Goal: Information Seeking & Learning: Understand process/instructions

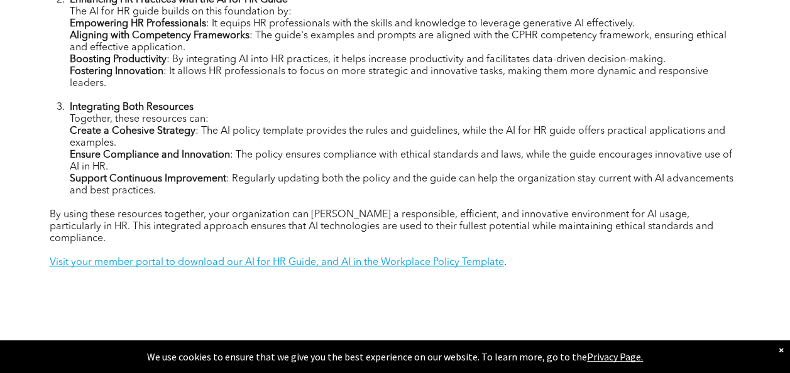
scroll to position [851, 0]
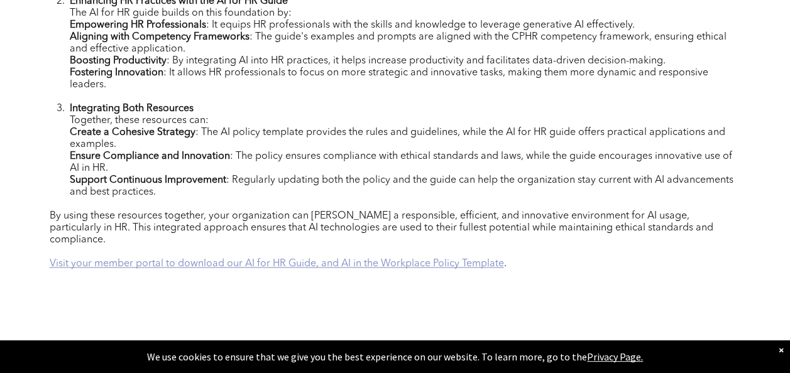
click at [339, 261] on link "Visit your member portal to download our AI for HR Guide, and AI in the Workpla…" at bounding box center [277, 264] width 454 height 10
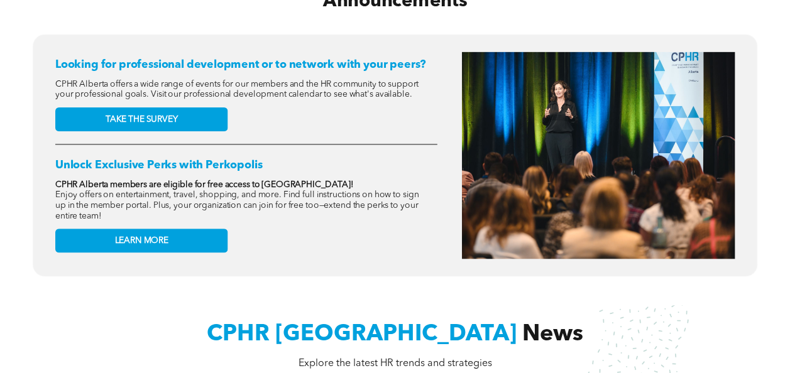
scroll to position [275, 0]
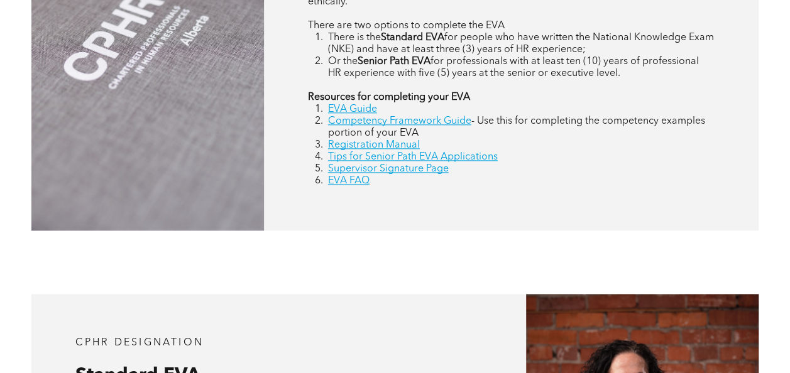
scroll to position [670, 0]
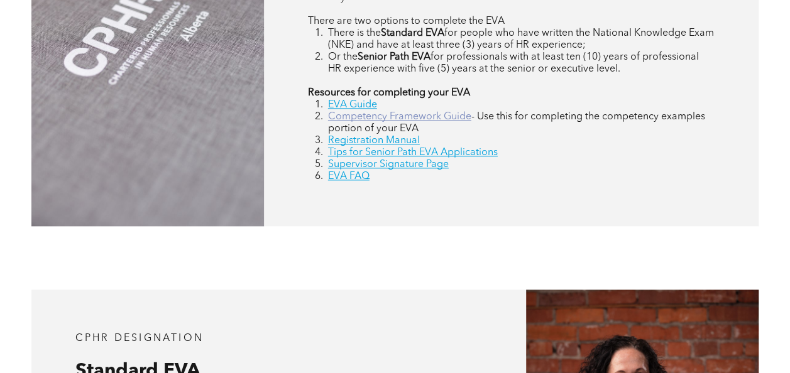
click at [440, 122] on link "Competency Framework Guide" at bounding box center [399, 117] width 143 height 10
click at [446, 119] on link "Competency Framework Guide" at bounding box center [399, 117] width 143 height 10
click at [361, 180] on link "EVA FAQ" at bounding box center [348, 176] width 41 height 10
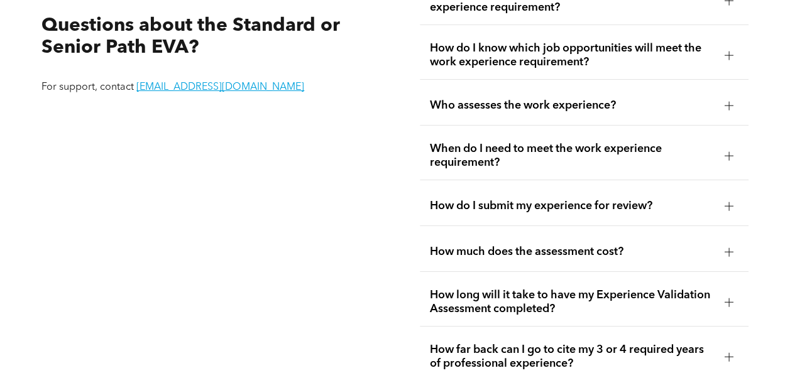
scroll to position [2144, 0]
click at [724, 57] on div at bounding box center [728, 56] width 9 height 9
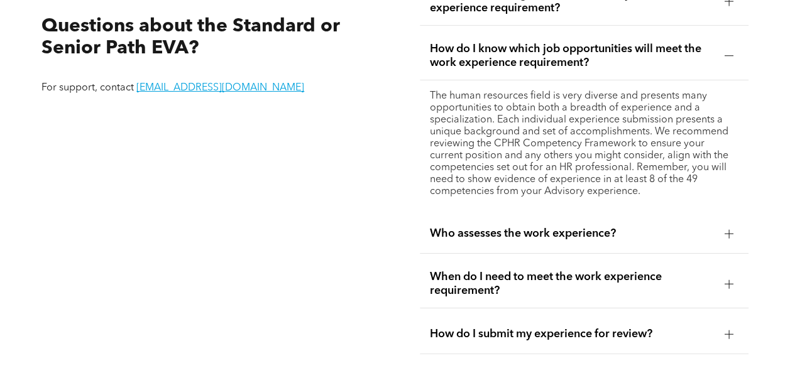
click at [724, 57] on div at bounding box center [728, 56] width 9 height 9
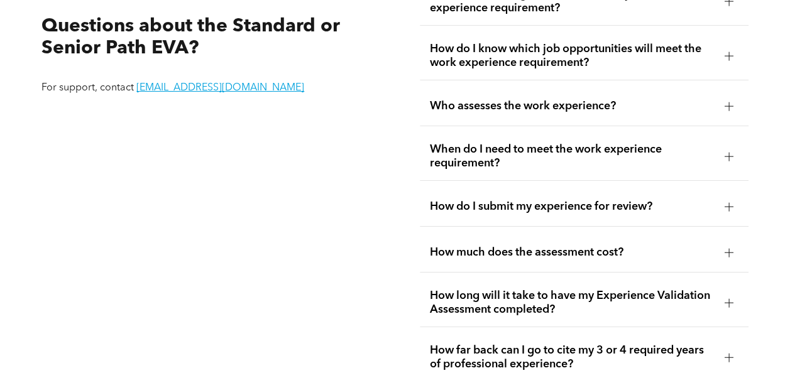
click at [726, 156] on div at bounding box center [728, 156] width 9 height 1
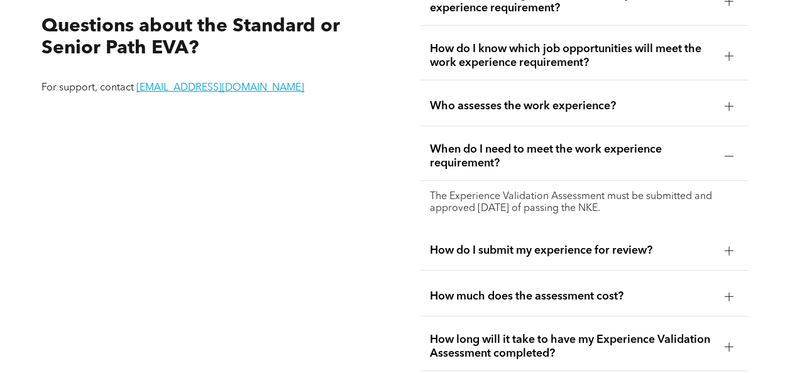
click at [726, 156] on div at bounding box center [728, 156] width 9 height 1
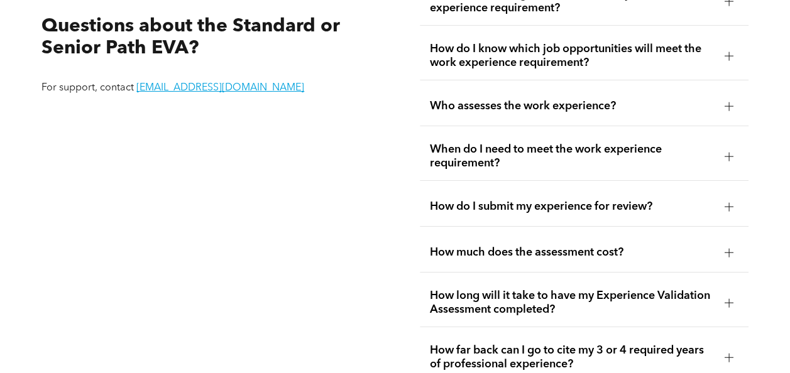
click at [724, 92] on div "Who assesses the work experience?" at bounding box center [584, 107] width 329 height 40
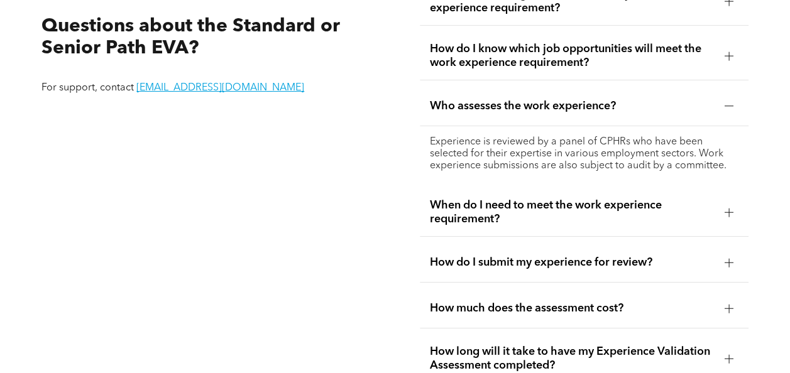
click at [724, 92] on div "Who assesses the work experience?" at bounding box center [584, 107] width 329 height 40
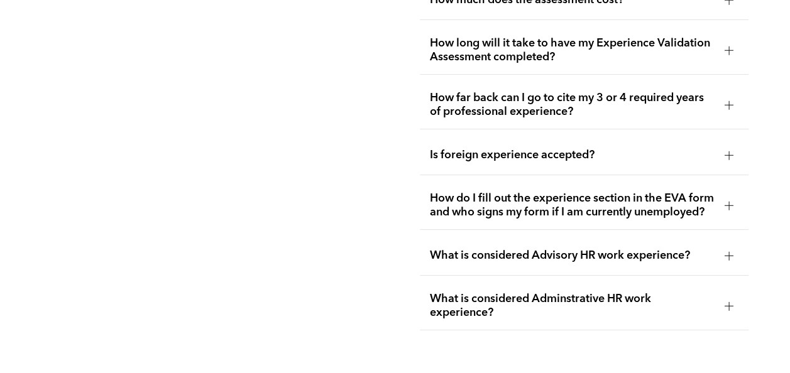
scroll to position [2395, 0]
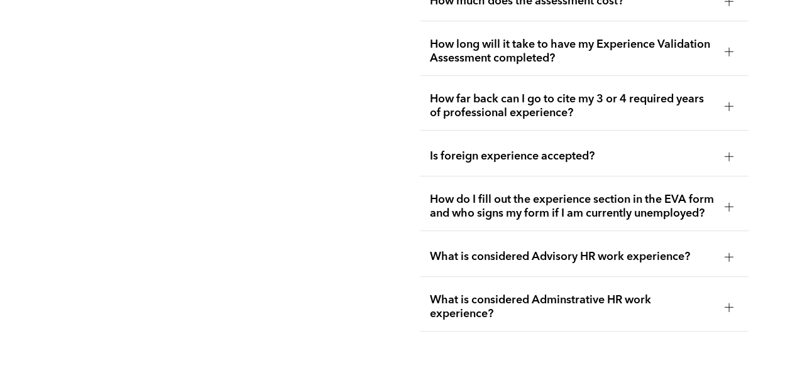
click at [721, 107] on div at bounding box center [728, 106] width 19 height 19
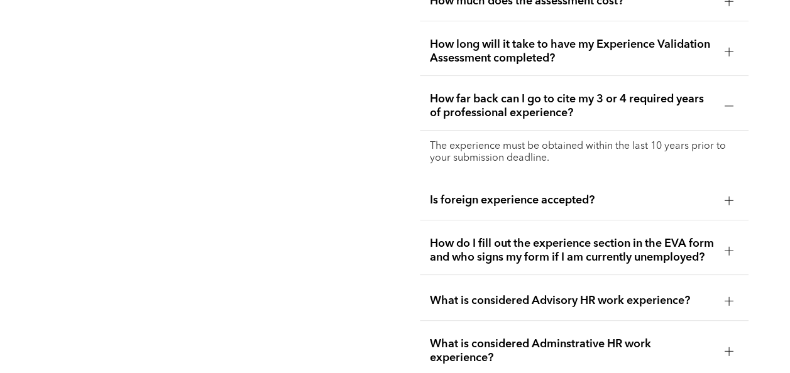
click at [721, 107] on div at bounding box center [728, 106] width 19 height 19
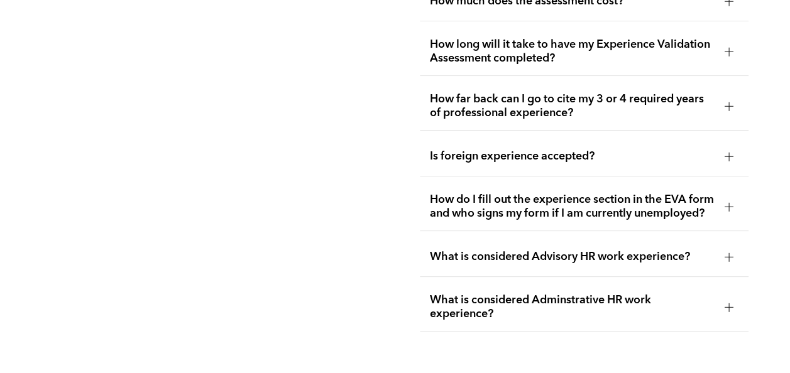
click at [728, 211] on div at bounding box center [728, 206] width 1 height 9
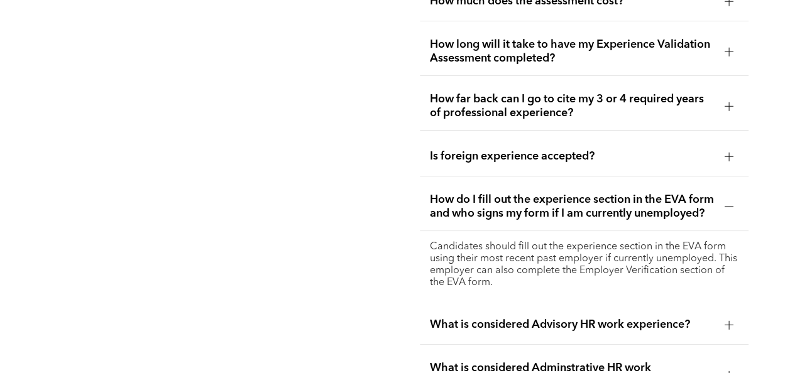
click at [728, 211] on div at bounding box center [728, 206] width 1 height 9
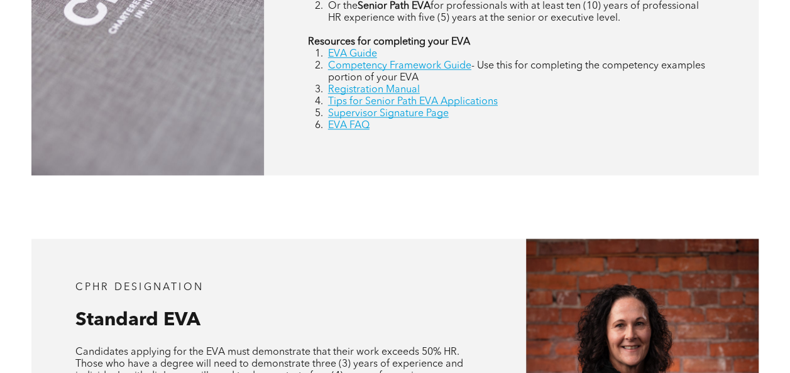
scroll to position [663, 0]
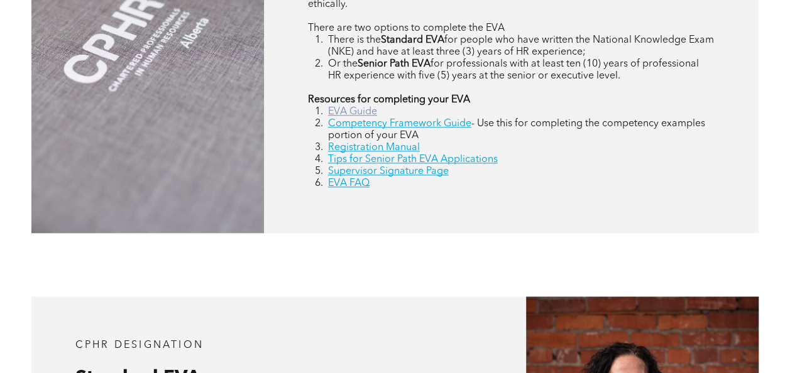
click at [347, 115] on link "EVA Guide" at bounding box center [352, 112] width 49 height 10
